Goal: Information Seeking & Learning: Learn about a topic

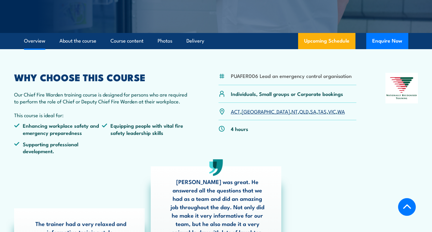
scroll to position [144, 0]
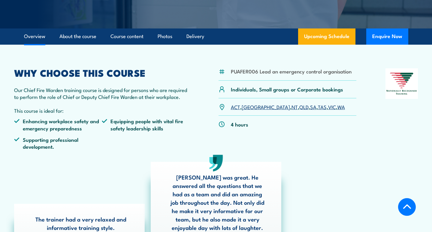
click at [110, 155] on ul "Enhancing workplace safety and emergency preparedness Equipping people with vit…" at bounding box center [101, 136] width 175 height 37
drag, startPoint x: 313, startPoint y: 92, endPoint x: 331, endPoint y: 92, distance: 17.4
click at [331, 92] on p "Individuals, Small groups or Corporate bookings" at bounding box center [287, 89] width 112 height 7
drag, startPoint x: 324, startPoint y: 73, endPoint x: 332, endPoint y: 73, distance: 8.4
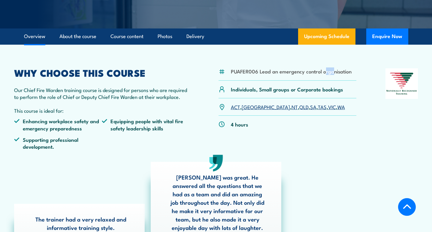
click at [332, 73] on li "PUAFER006 Lead an emergency control organisation" at bounding box center [291, 71] width 121 height 7
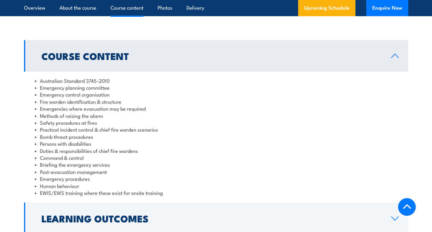
scroll to position [618, 0]
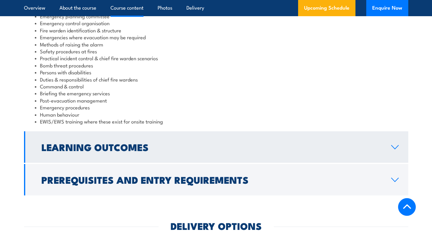
click at [117, 151] on h2 "Learning Outcomes" at bounding box center [211, 147] width 340 height 8
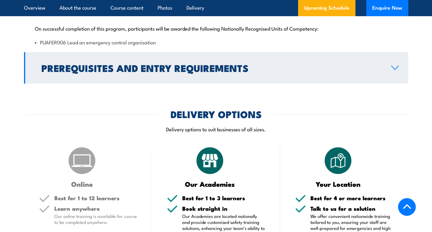
scroll to position [654, 0]
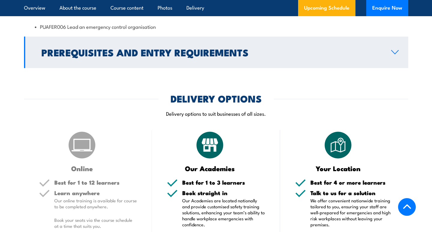
click at [154, 56] on h2 "Prerequisites and Entry Requirements" at bounding box center [211, 52] width 340 height 8
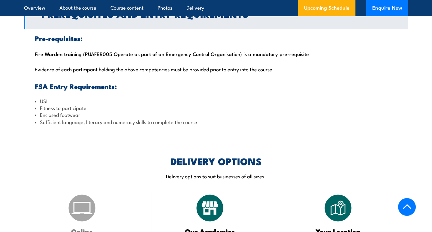
click at [113, 61] on div "Pre-requisites: Fire Warden training (PUAFER005 Operate as part of an Emergency…" at bounding box center [216, 80] width 384 height 102
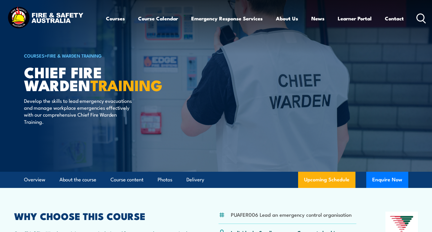
scroll to position [0, 0]
click at [59, 55] on link "Fire & Warden Training" at bounding box center [74, 55] width 55 height 7
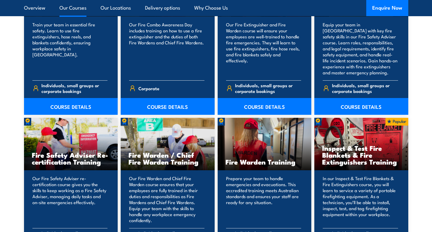
scroll to position [702, 0]
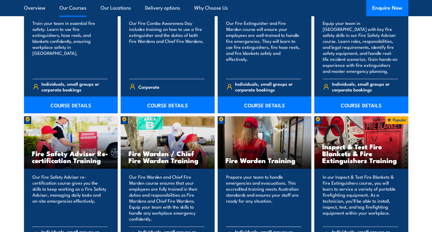
click at [266, 164] on h3 "Fire Warden Training" at bounding box center [265, 160] width 78 height 7
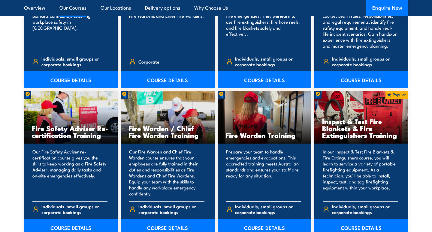
scroll to position [729, 0]
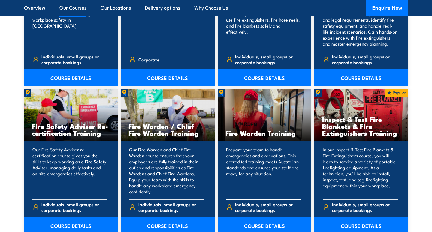
click at [261, 202] on span "Individuals, small groups or corporate bookings" at bounding box center [268, 207] width 66 height 11
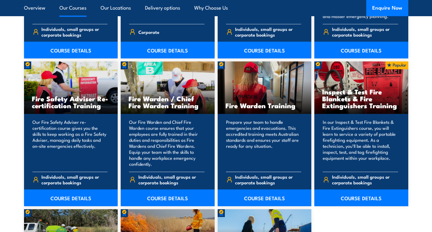
scroll to position [759, 0]
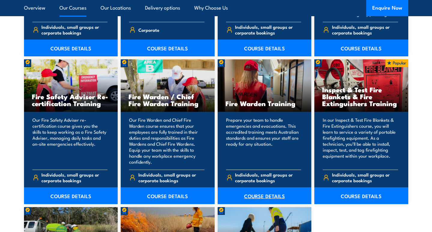
click at [261, 202] on link "COURSE DETAILS" at bounding box center [265, 196] width 94 height 17
